Goal: Task Accomplishment & Management: Manage account settings

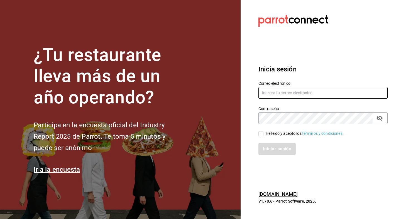
type input "[PERSON_NAME][EMAIL_ADDRESS][DOMAIN_NAME]"
click at [262, 135] on input "He leído y acepto los Términos y condiciones." at bounding box center [260, 133] width 5 height 5
checkbox input "true"
click at [267, 148] on button "Iniciar sesión" at bounding box center [277, 149] width 38 height 12
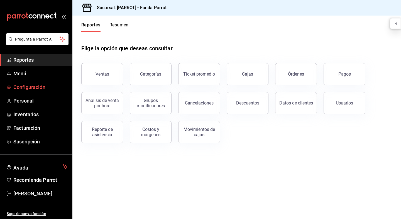
click at [32, 86] on span "Configuración" at bounding box center [40, 88] width 54 height 8
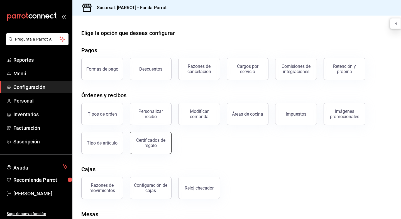
scroll to position [34, 0]
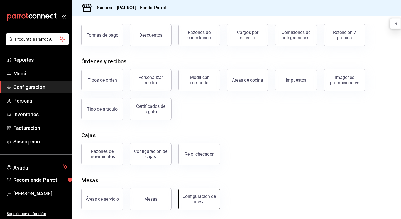
click at [207, 202] on div "Configuración de mesa" at bounding box center [199, 199] width 35 height 11
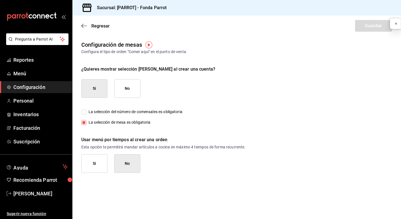
click at [164, 68] on div "¿Quieres mostrar selección [PERSON_NAME] al crear una cuenta?" at bounding box center [236, 69] width 311 height 7
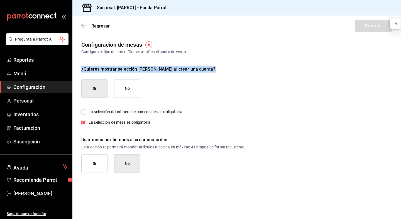
click at [164, 68] on div "¿Quieres mostrar selección [PERSON_NAME] al crear una cuenta?" at bounding box center [236, 69] width 311 height 7
click at [125, 92] on button "No" at bounding box center [127, 88] width 26 height 19
checkbox input "false"
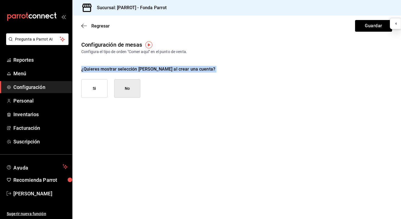
click at [96, 93] on button "Si" at bounding box center [94, 88] width 26 height 19
checkbox input "true"
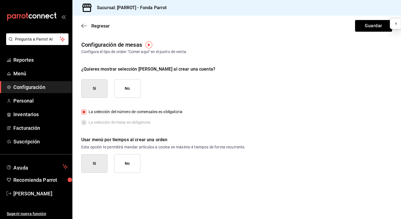
click at [192, 71] on div "¿Quieres mostrar selección [PERSON_NAME] al crear una cuenta?" at bounding box center [236, 69] width 311 height 7
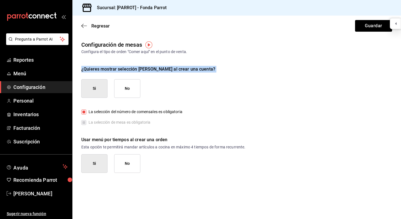
click at [192, 71] on div "¿Quieres mostrar selección [PERSON_NAME] al crear una cuenta?" at bounding box center [236, 69] width 311 height 7
click at [193, 68] on div "¿Quieres mostrar selección [PERSON_NAME] al crear una cuenta?" at bounding box center [236, 69] width 311 height 7
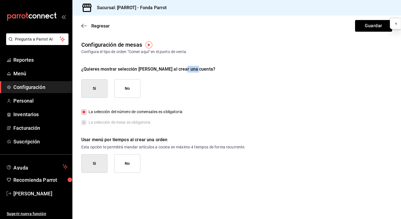
click at [193, 68] on div "¿Quieres mostrar selección [PERSON_NAME] al crear una cuenta?" at bounding box center [236, 69] width 311 height 7
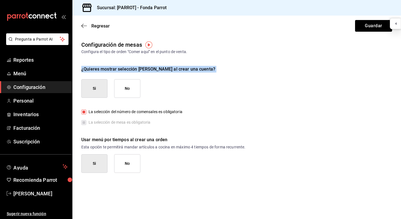
click at [193, 68] on div "¿Quieres mostrar selección [PERSON_NAME] al crear una cuenta?" at bounding box center [236, 69] width 311 height 7
click at [194, 68] on div "¿Quieres mostrar selección [PERSON_NAME] al crear una cuenta?" at bounding box center [236, 69] width 311 height 7
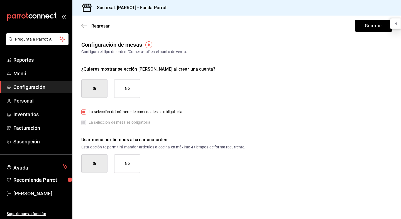
click at [194, 68] on div "¿Quieres mostrar selección [PERSON_NAME] al crear una cuenta?" at bounding box center [236, 69] width 311 height 7
click at [192, 70] on div "¿Quieres mostrar selección [PERSON_NAME] al crear una cuenta?" at bounding box center [236, 69] width 311 height 7
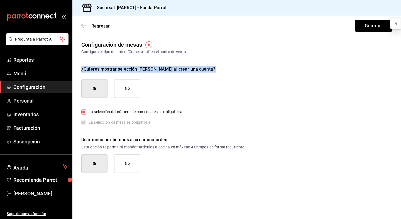
click at [129, 67] on div "¿Quieres mostrar selección [PERSON_NAME] al crear una cuenta?" at bounding box center [236, 69] width 311 height 7
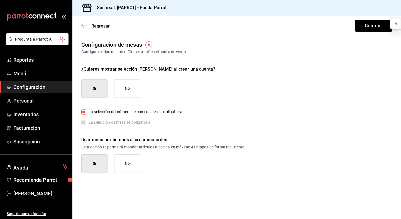
click at [129, 67] on div "¿Quieres mostrar selección [PERSON_NAME] al crear una cuenta?" at bounding box center [236, 69] width 311 height 7
click at [144, 69] on div "¿Quieres mostrar selección [PERSON_NAME] al crear una cuenta?" at bounding box center [236, 69] width 311 height 7
click at [151, 70] on div "¿Quieres mostrar selección [PERSON_NAME] al crear una cuenta?" at bounding box center [236, 69] width 311 height 7
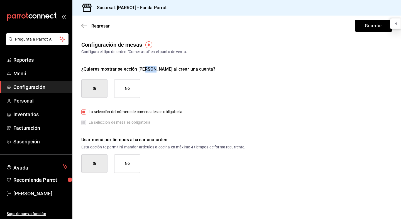
click at [164, 70] on div "¿Quieres mostrar selección [PERSON_NAME] al crear una cuenta?" at bounding box center [236, 69] width 311 height 7
click at [185, 69] on div "¿Quieres mostrar selección [PERSON_NAME] al crear una cuenta?" at bounding box center [236, 69] width 311 height 7
